Goal: Task Accomplishment & Management: Manage account settings

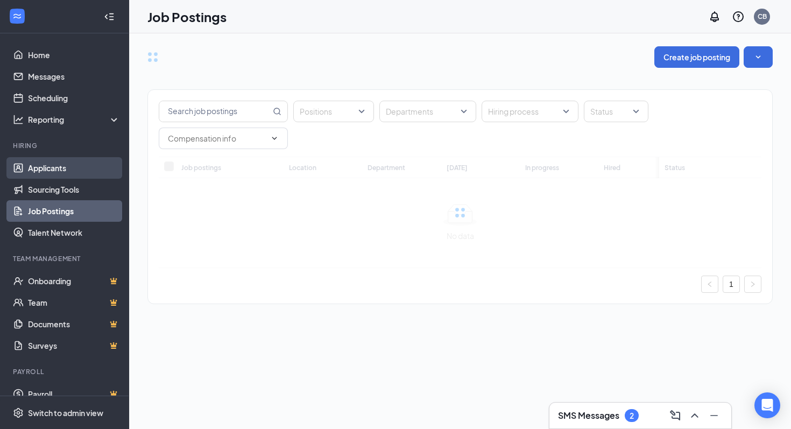
click at [61, 172] on link "Applicants" at bounding box center [74, 168] width 92 height 22
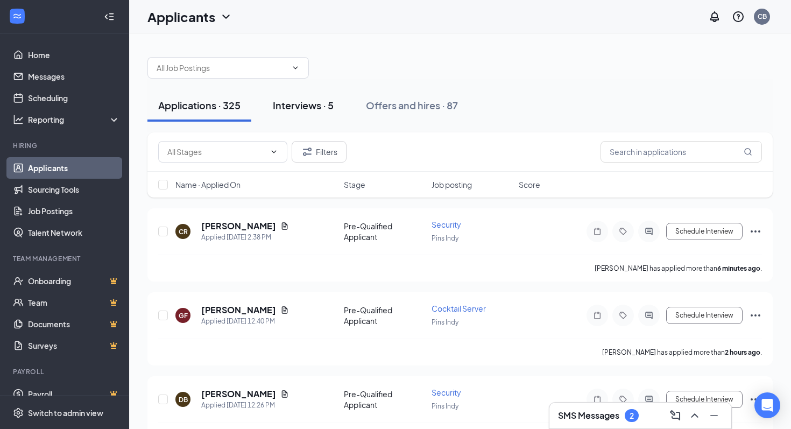
click at [322, 106] on div "Interviews · 5" at bounding box center [303, 105] width 61 height 13
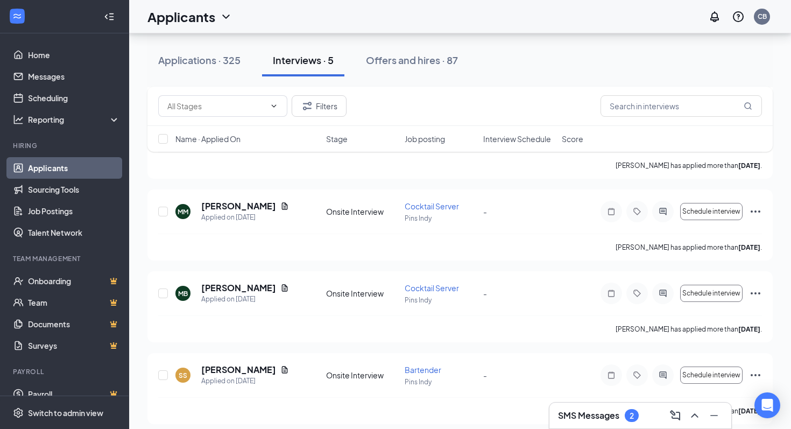
scroll to position [200, 0]
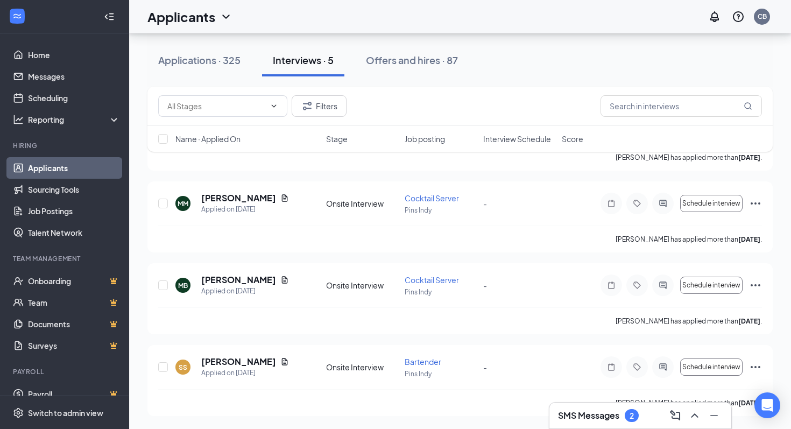
click at [604, 420] on h3 "SMS Messages" at bounding box center [588, 416] width 61 height 12
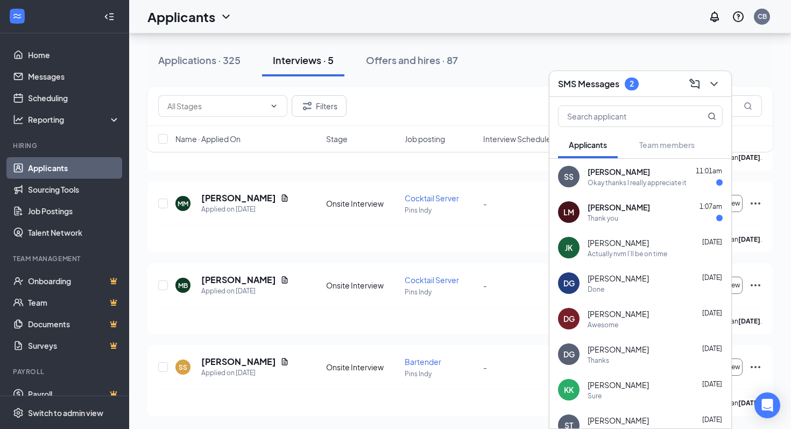
click at [616, 218] on div "Thank you" at bounding box center [603, 218] width 31 height 9
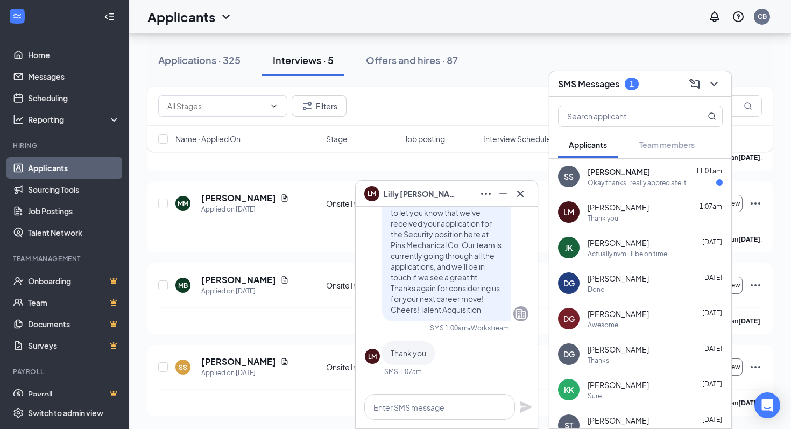
click at [623, 180] on div "Okay thanks I really appreciate it" at bounding box center [637, 182] width 99 height 9
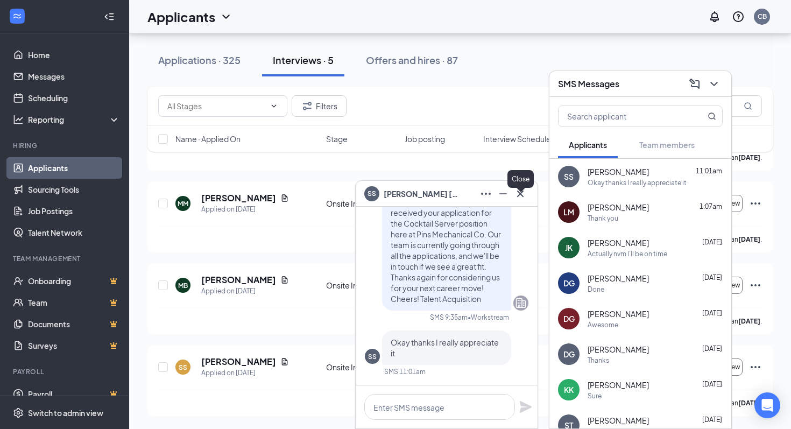
click at [521, 193] on icon "Cross" at bounding box center [520, 193] width 13 height 13
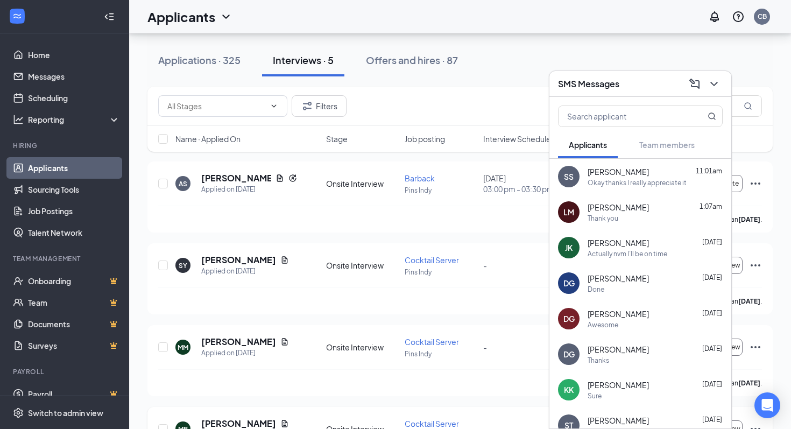
scroll to position [0, 0]
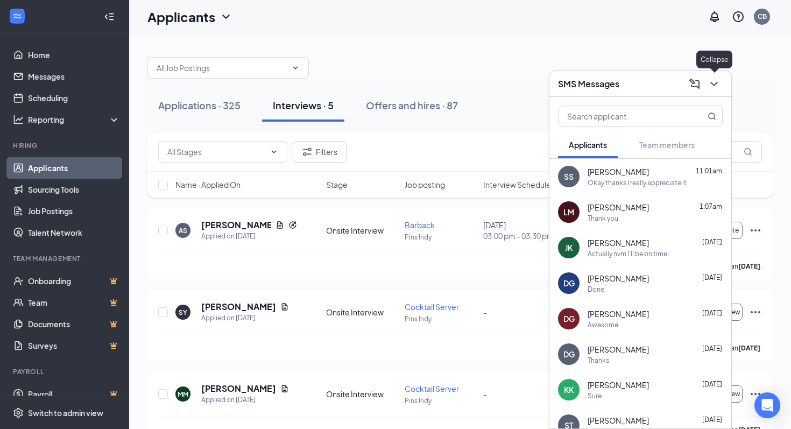
click at [718, 82] on icon "ChevronDown" at bounding box center [714, 84] width 13 height 13
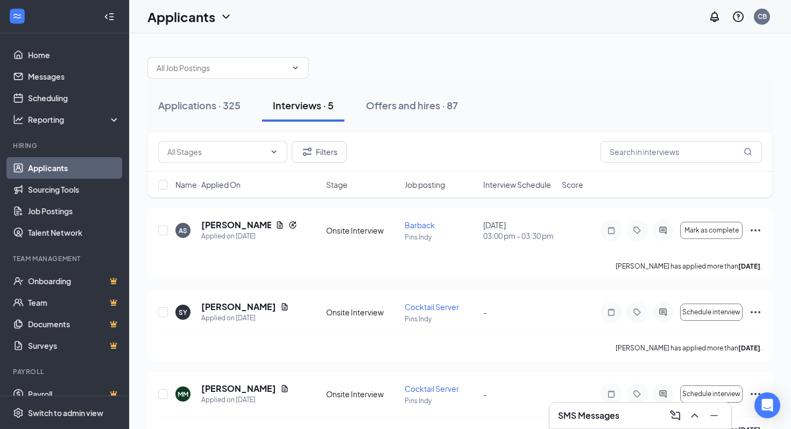
click at [465, 83] on div "Applications · 325 Interviews · 5 Offers and hires · 87" at bounding box center [461, 106] width 626 height 54
